Goal: Entertainment & Leisure: Consume media (video, audio)

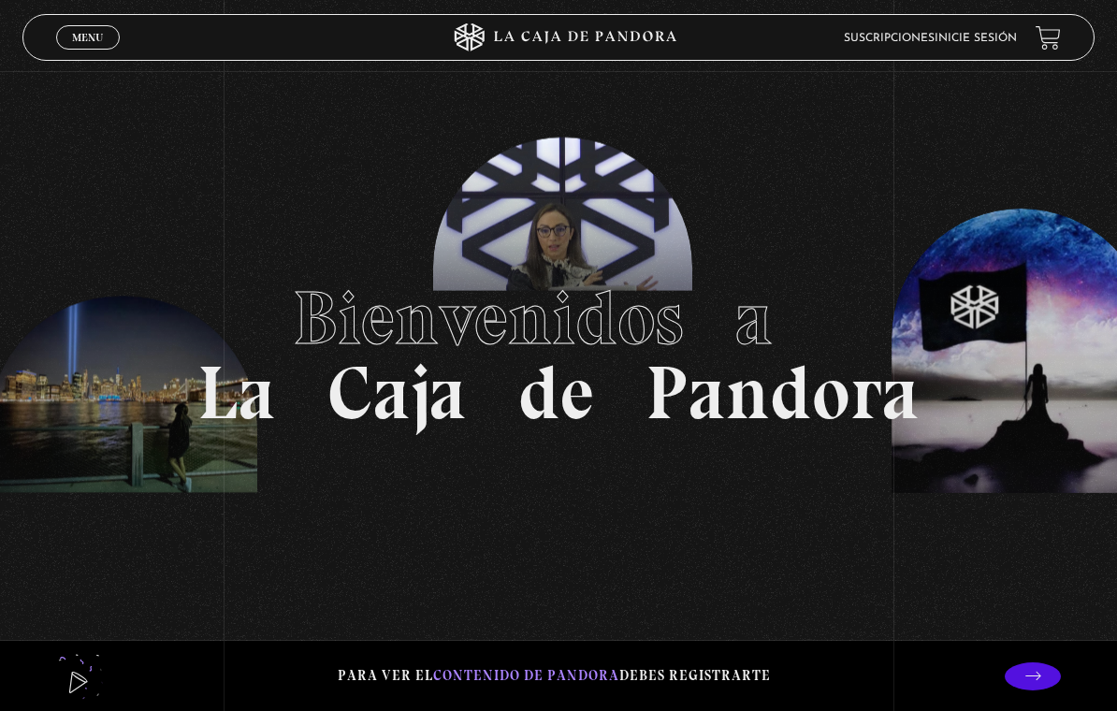
click at [92, 36] on span "Menu" at bounding box center [87, 37] width 31 height 11
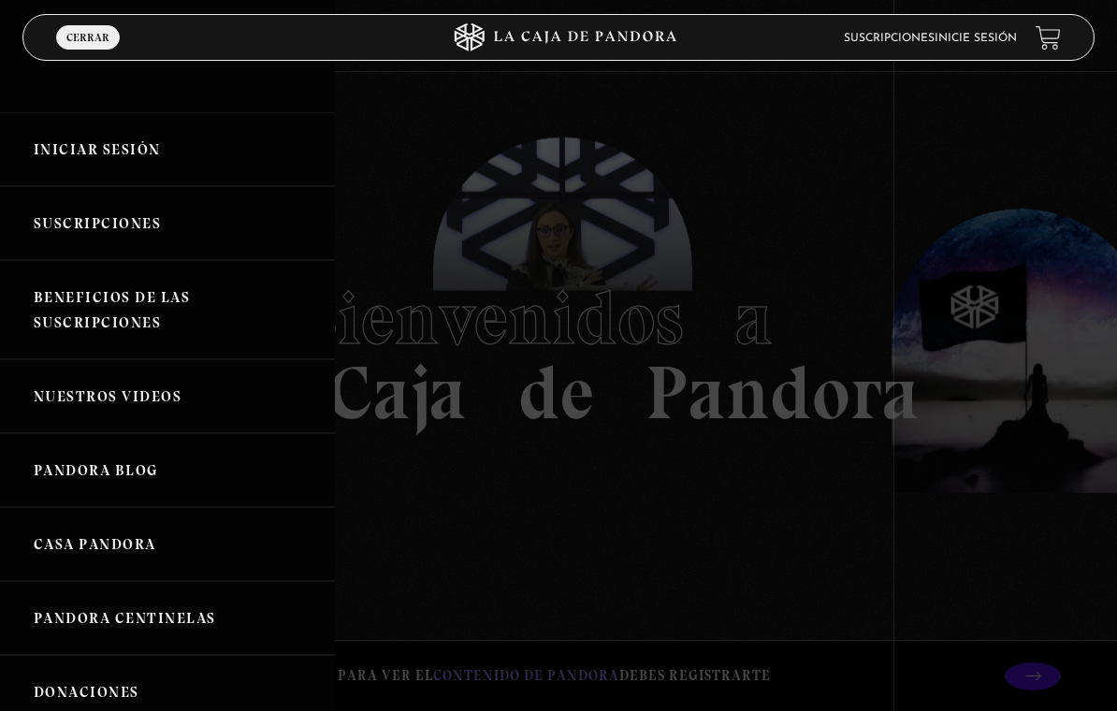
click at [154, 150] on link "Iniciar Sesión" at bounding box center [167, 149] width 335 height 74
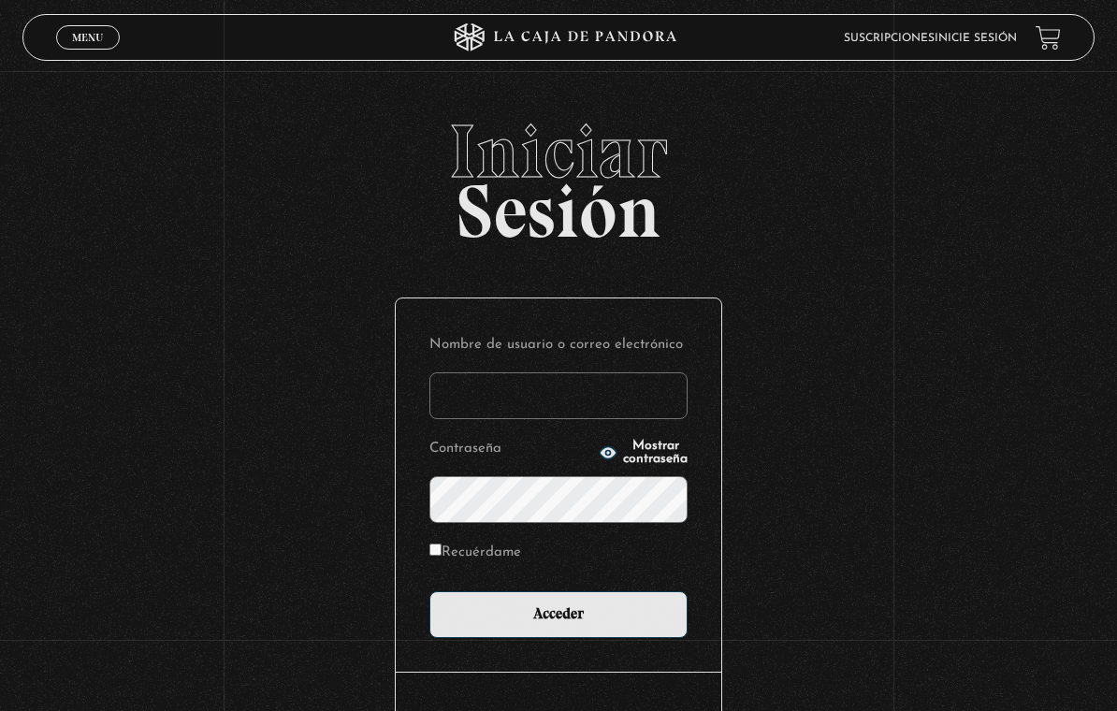
click at [626, 404] on input "Nombre de usuario o correo electrónico" at bounding box center [559, 395] width 258 height 47
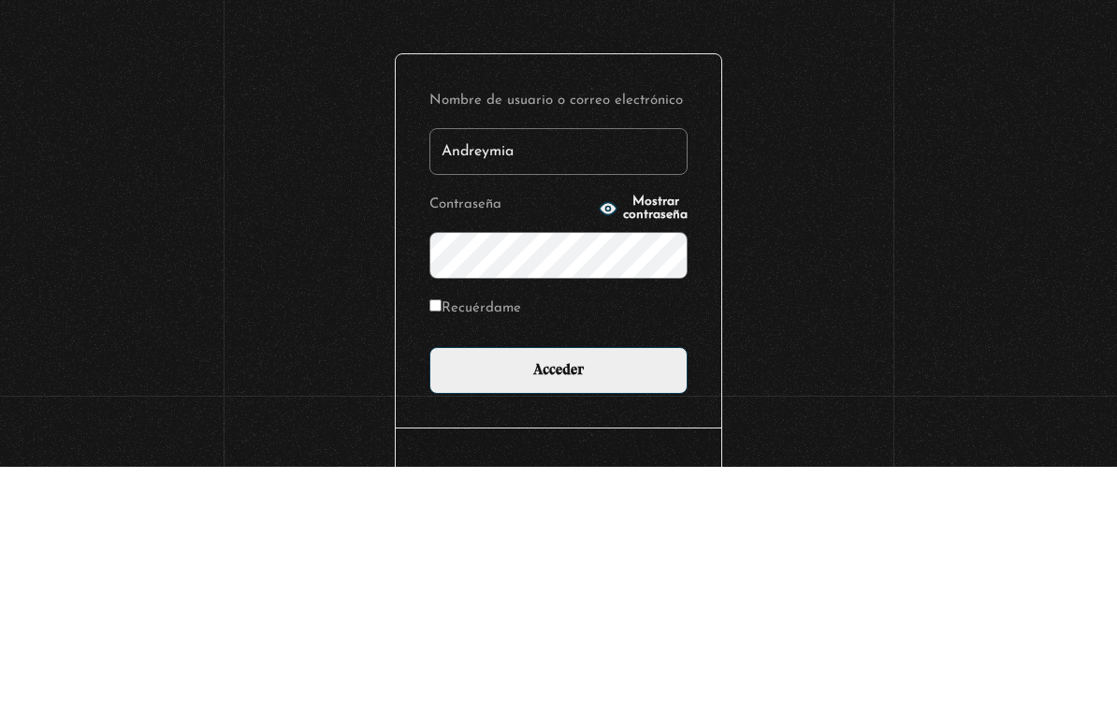
type input "Andreymia"
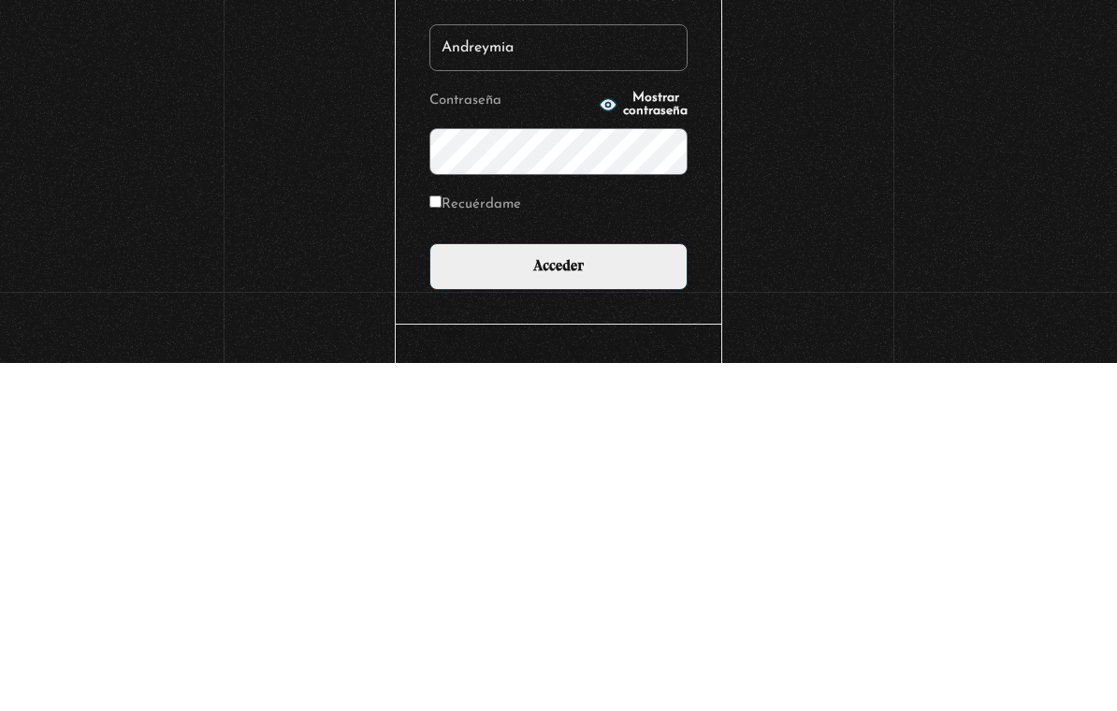
click at [442, 544] on input "Recuérdame" at bounding box center [436, 550] width 12 height 12
checkbox input "true"
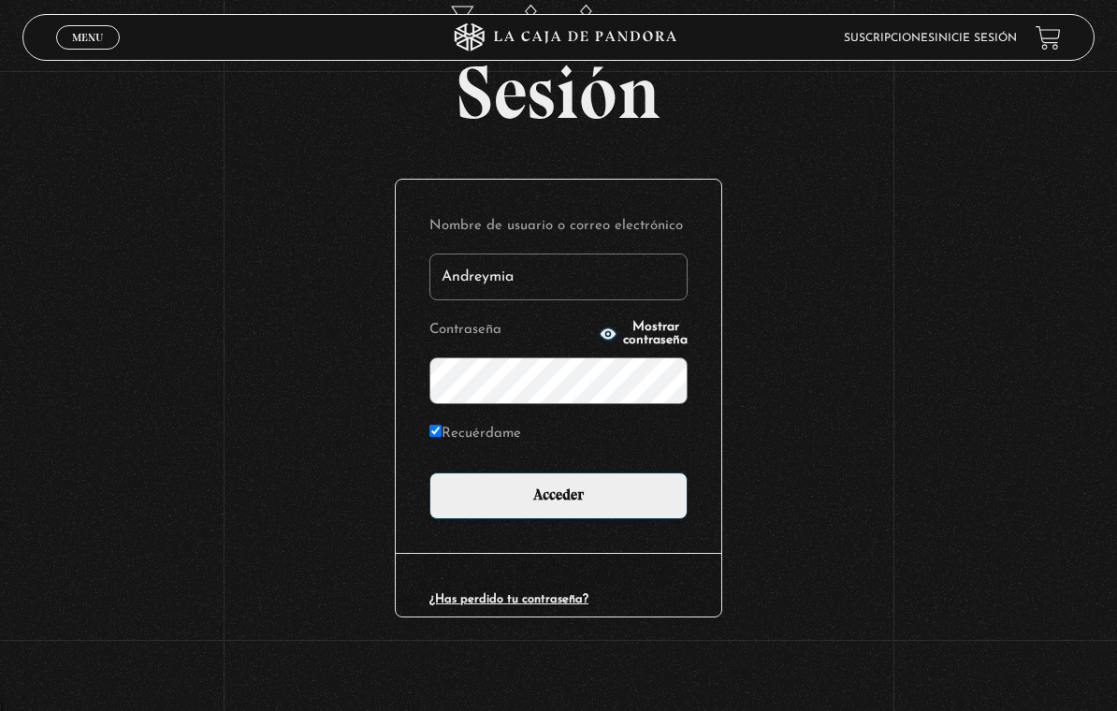
click at [657, 485] on input "Acceder" at bounding box center [559, 496] width 258 height 47
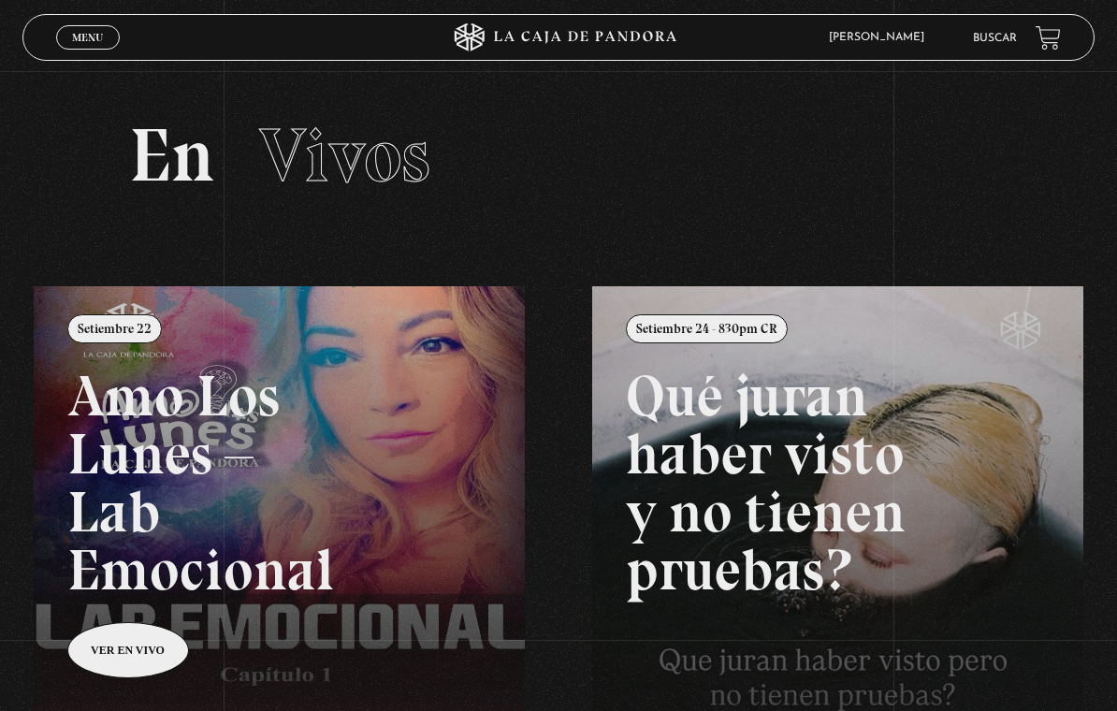
click at [92, 34] on span "Menu" at bounding box center [87, 37] width 31 height 11
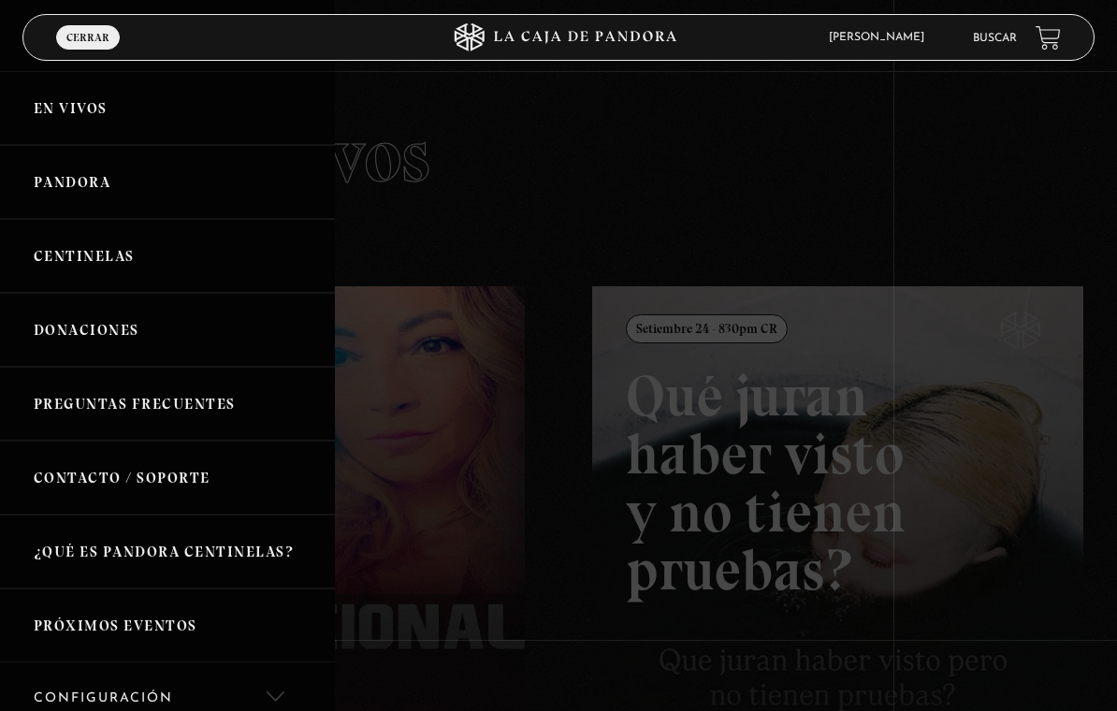
click at [80, 193] on link "Pandora" at bounding box center [167, 182] width 335 height 74
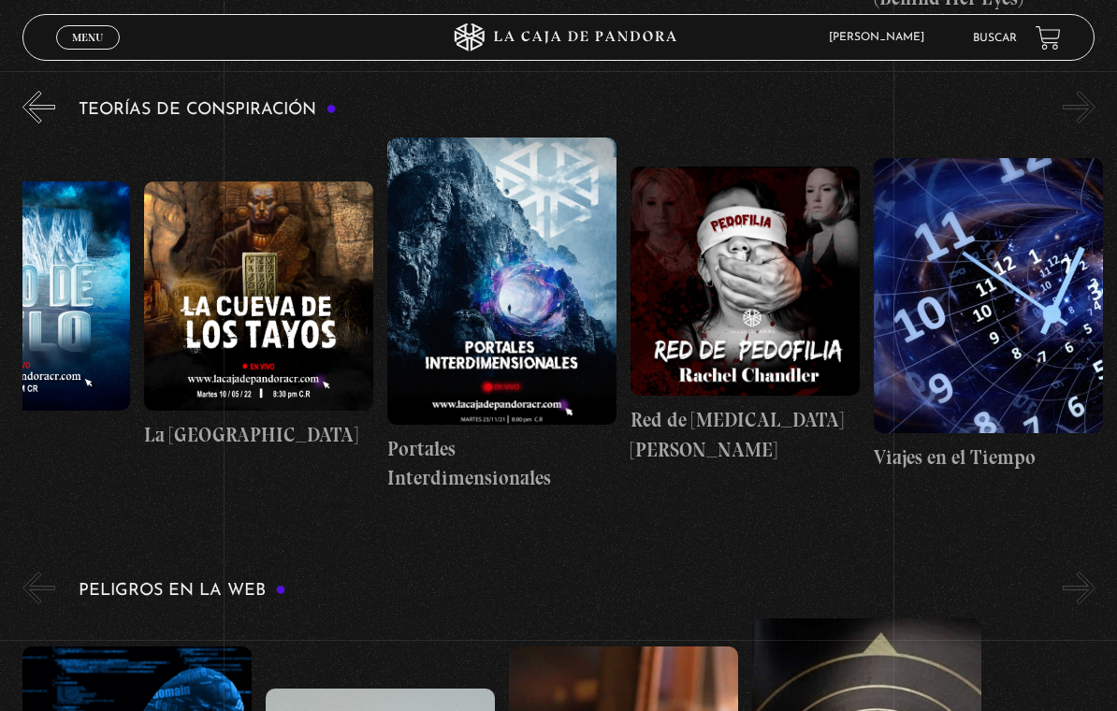
scroll to position [0, 608]
click at [538, 393] on figure at bounding box center [501, 281] width 229 height 286
